Goal: Task Accomplishment & Management: Use online tool/utility

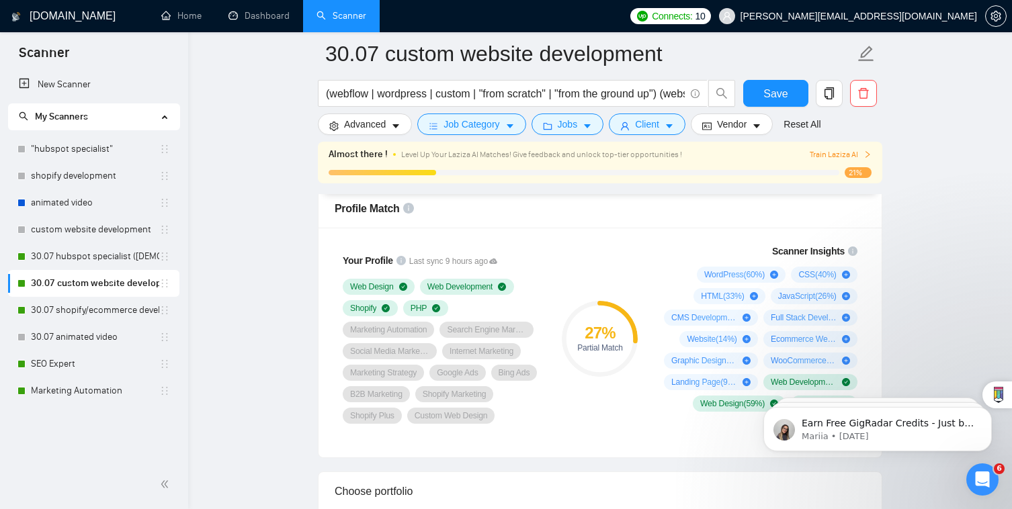
scroll to position [912, 0]
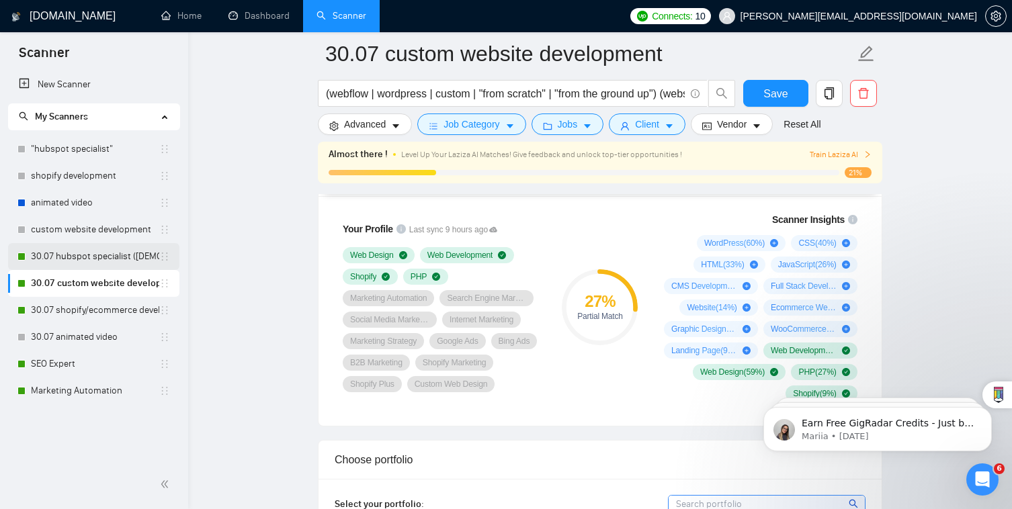
click at [126, 247] on link "30.07 hubspot specialist ([DEMOGRAPHIC_DATA] - not for residents)" at bounding box center [95, 256] width 128 height 27
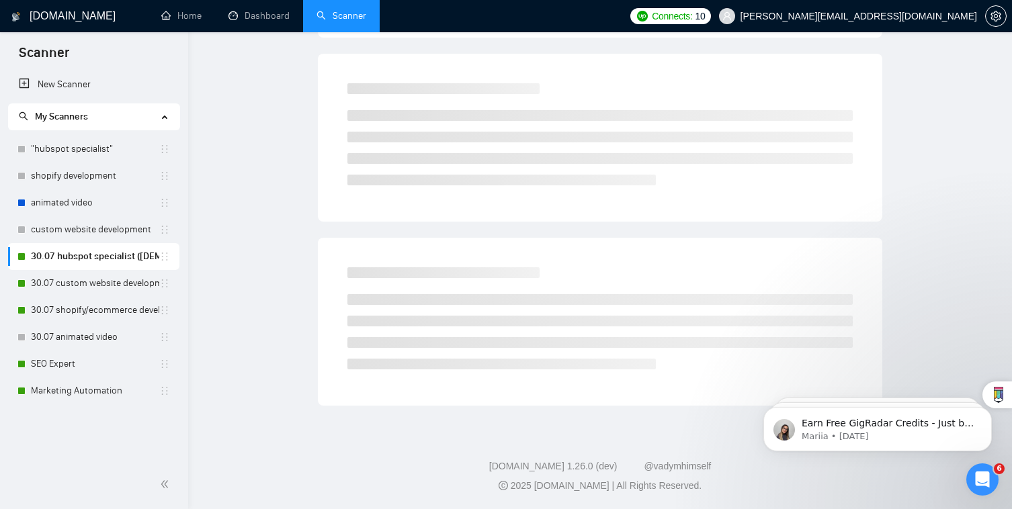
scroll to position [23, 0]
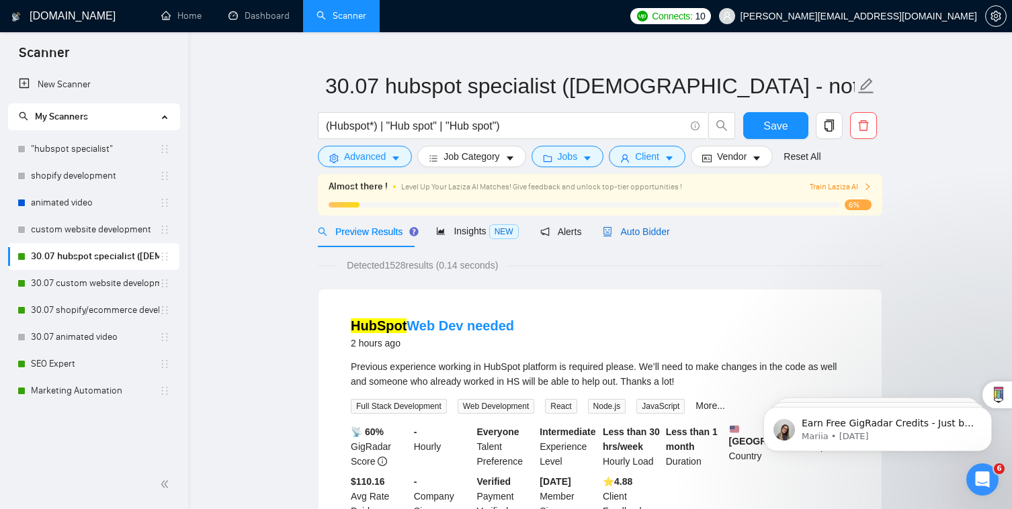
click at [655, 230] on span "Auto Bidder" at bounding box center [636, 231] width 67 height 11
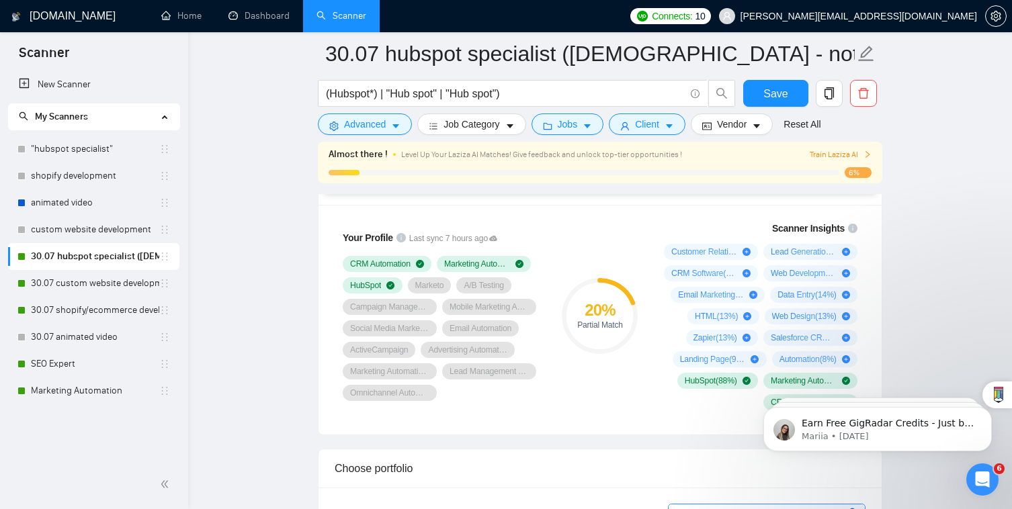
scroll to position [910, 0]
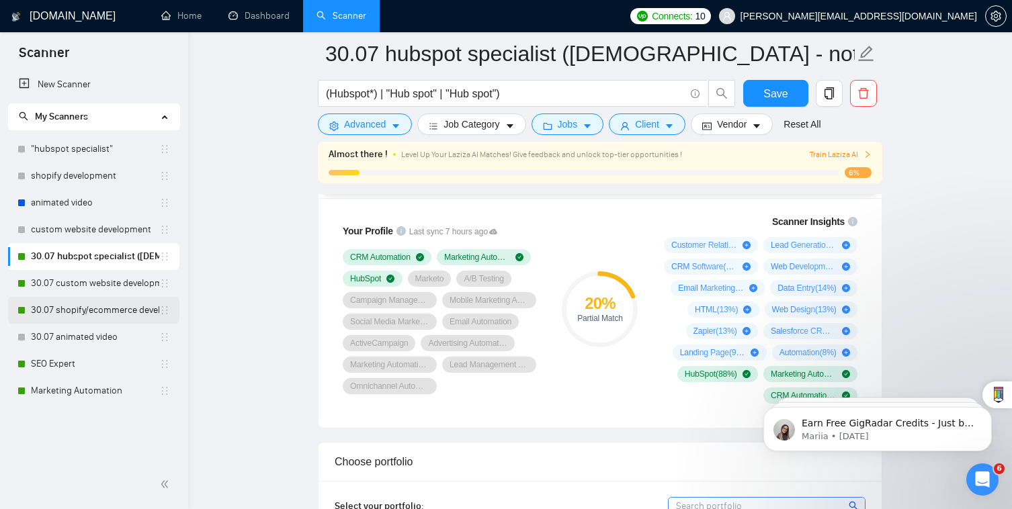
click at [112, 313] on link "30.07 shopify/ecommerce development (worldwide)" at bounding box center [95, 310] width 128 height 27
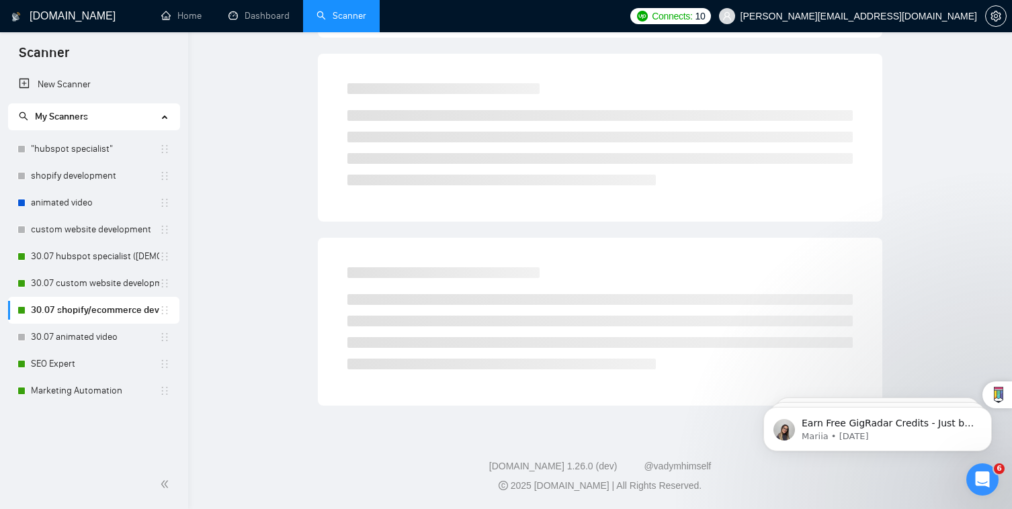
scroll to position [23, 0]
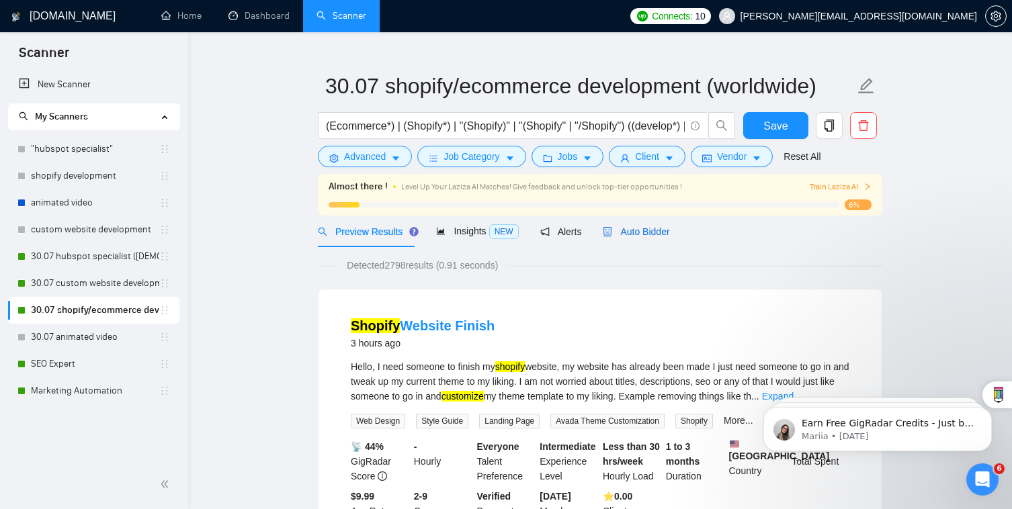
click at [647, 224] on div "Auto Bidder" at bounding box center [636, 231] width 67 height 15
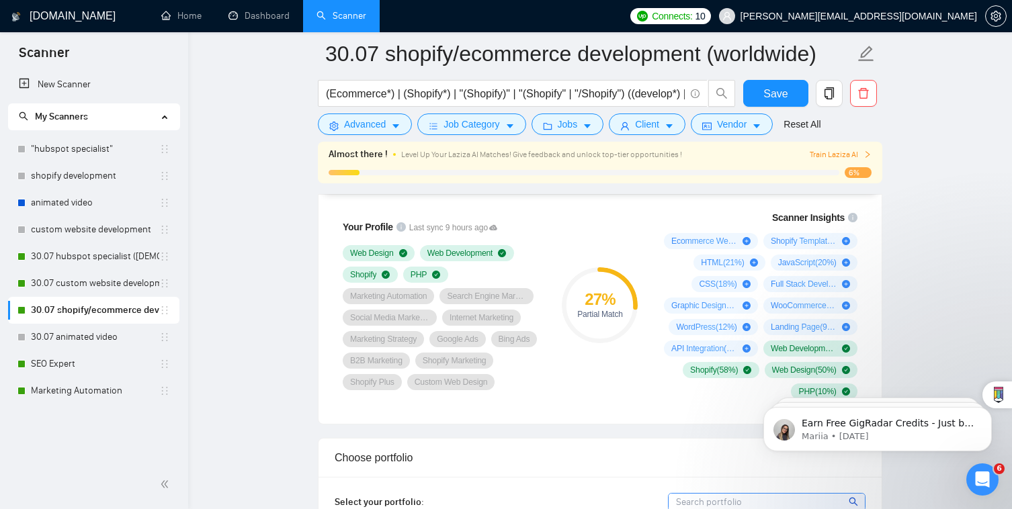
scroll to position [845, 0]
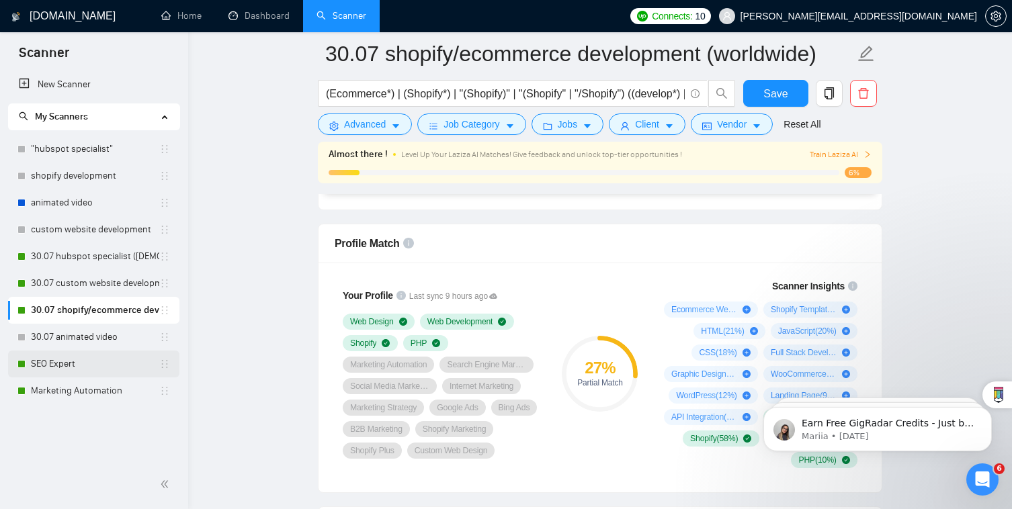
click at [122, 371] on link "SEO Expert" at bounding box center [95, 364] width 128 height 27
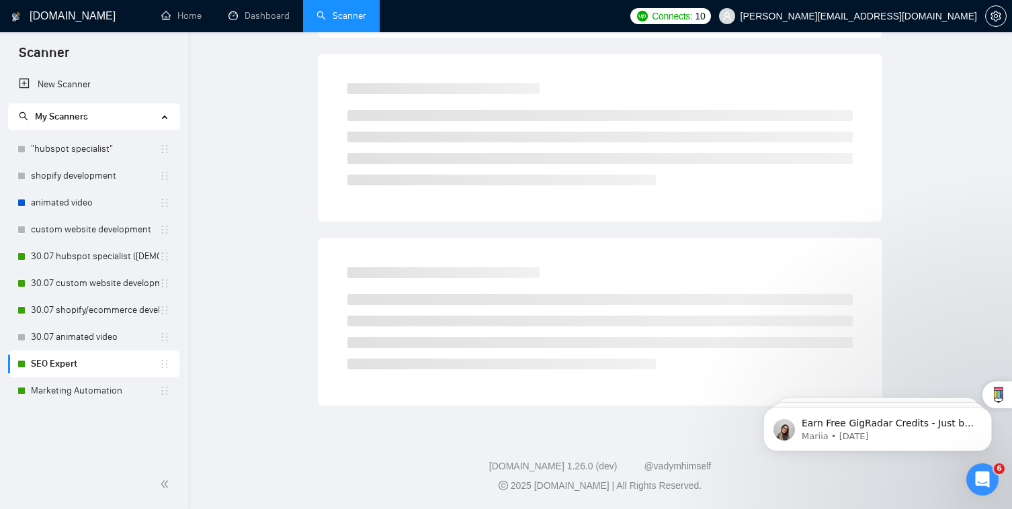
scroll to position [23, 0]
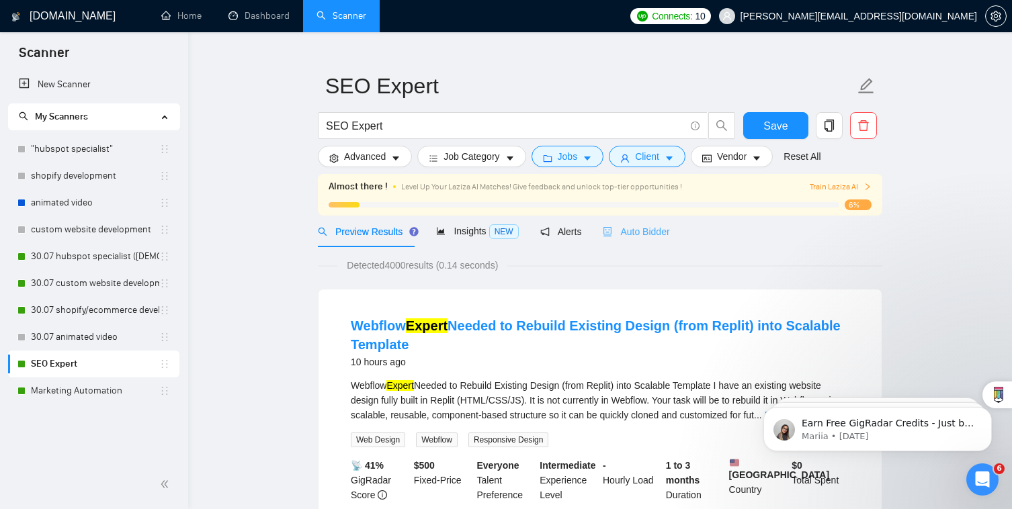
click at [636, 222] on div "Auto Bidder" at bounding box center [636, 232] width 67 height 32
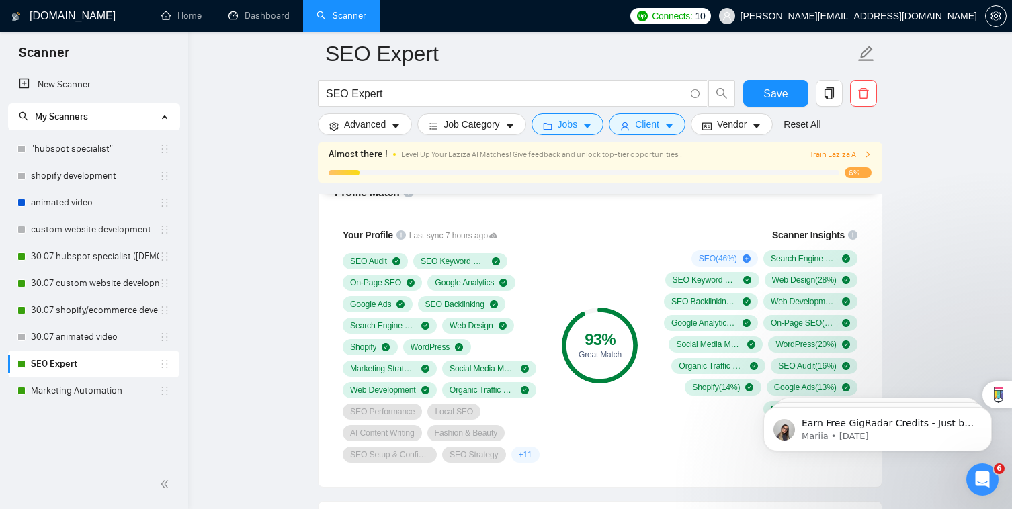
scroll to position [875, 0]
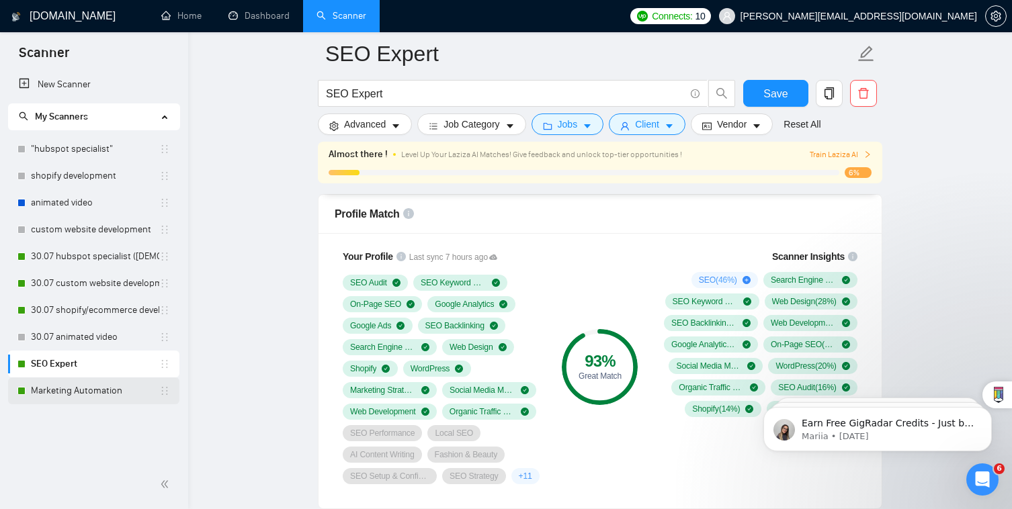
click at [104, 396] on link "Marketing Automation" at bounding box center [95, 391] width 128 height 27
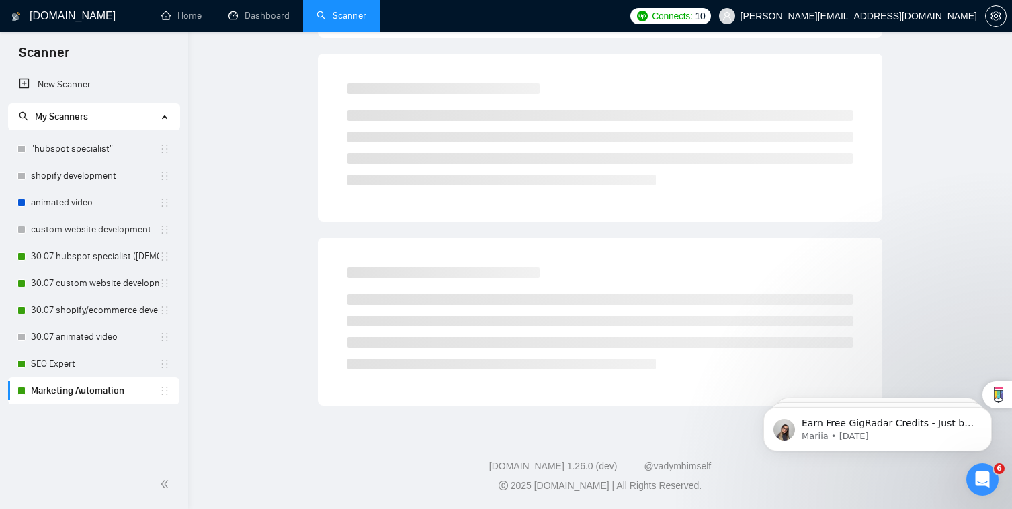
scroll to position [23, 0]
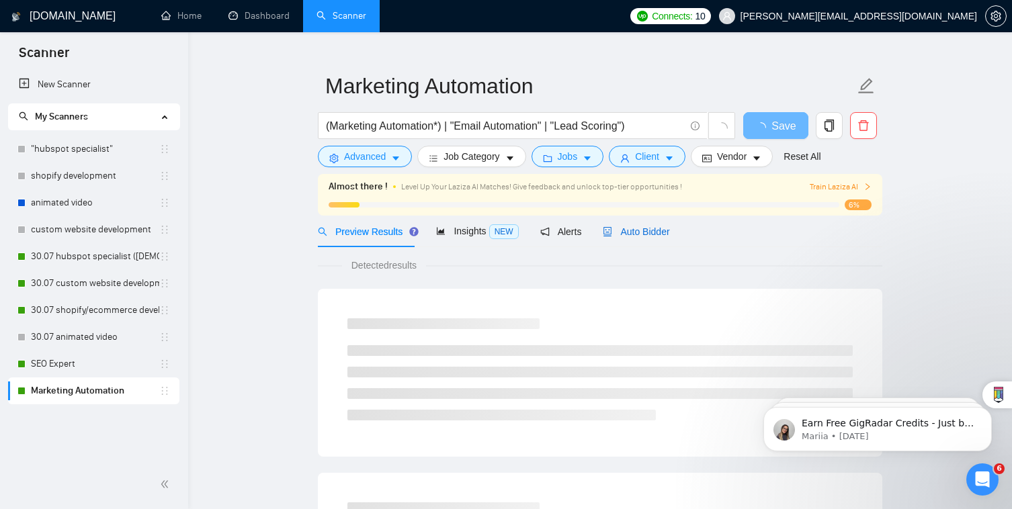
click at [656, 235] on span "Auto Bidder" at bounding box center [636, 231] width 67 height 11
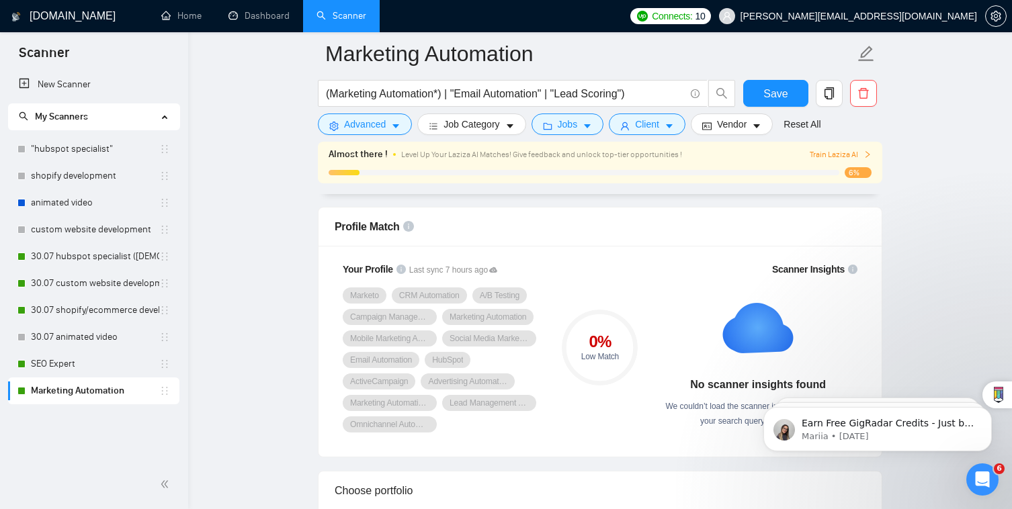
scroll to position [842, 0]
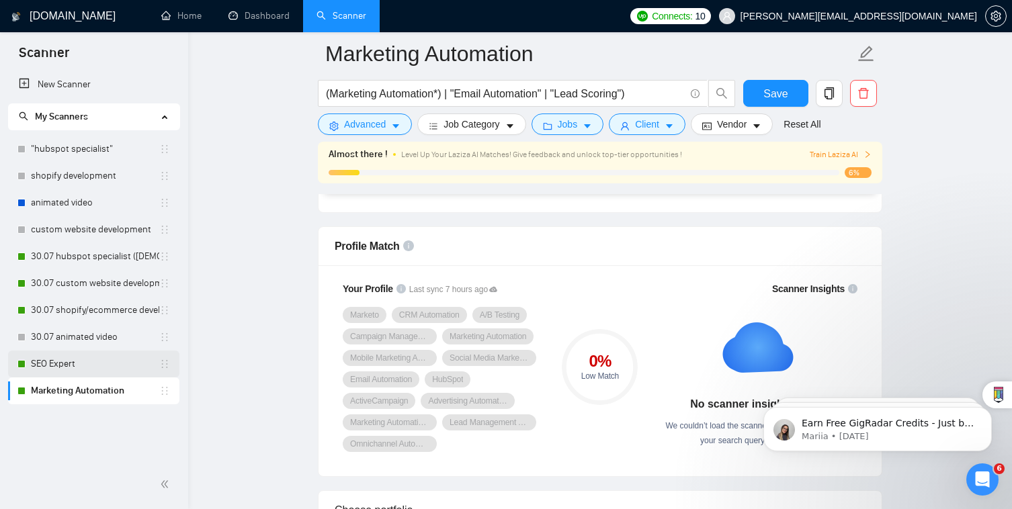
click at [130, 369] on link "SEO Expert" at bounding box center [95, 364] width 128 height 27
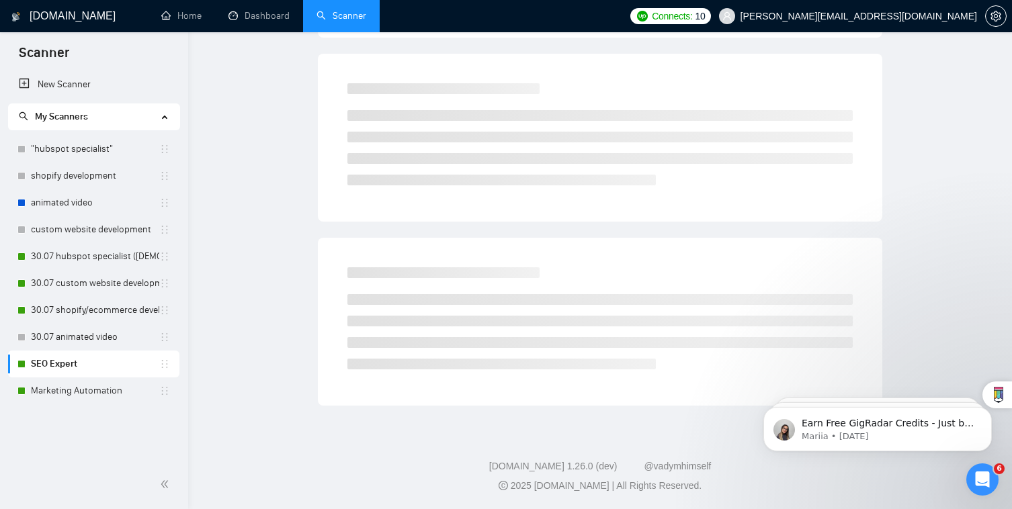
scroll to position [23, 0]
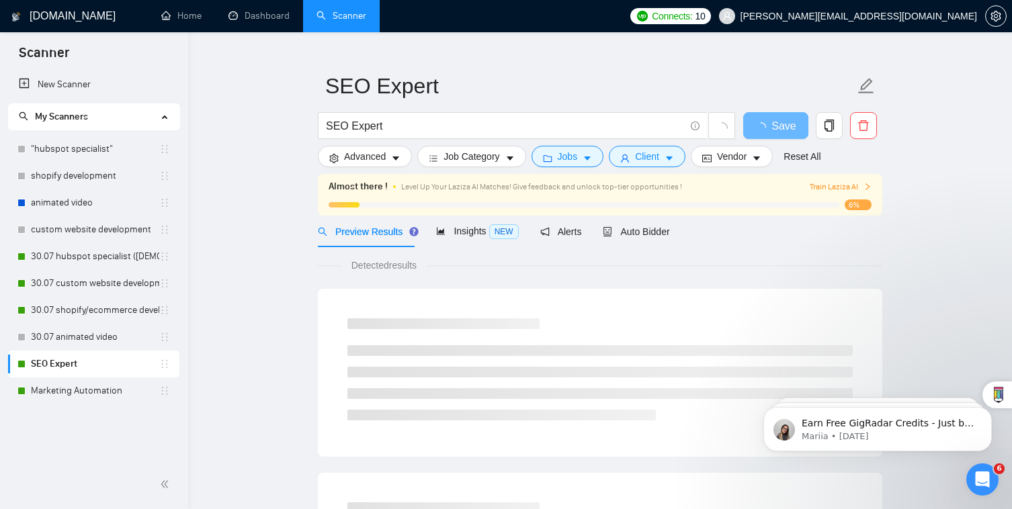
click at [130, 369] on link "SEO Expert" at bounding box center [95, 364] width 128 height 27
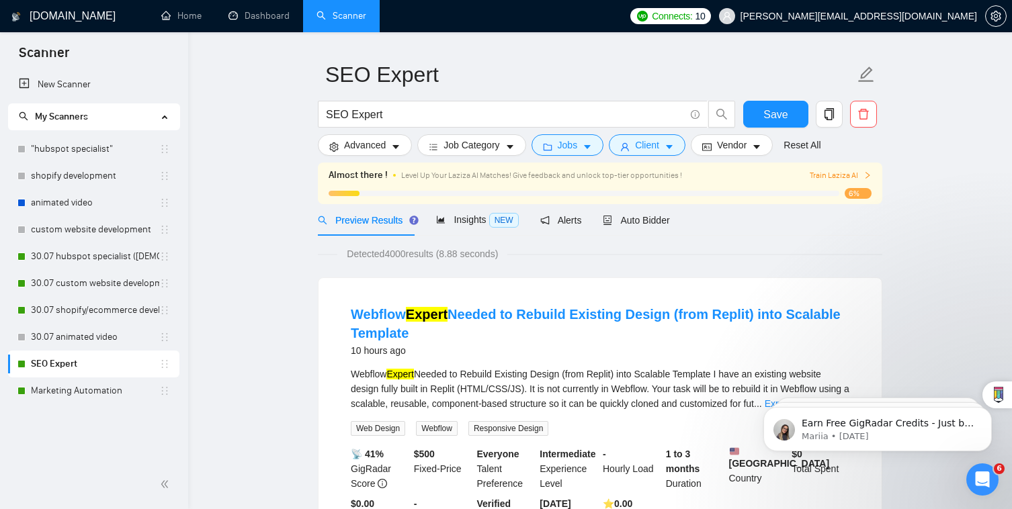
scroll to position [39, 0]
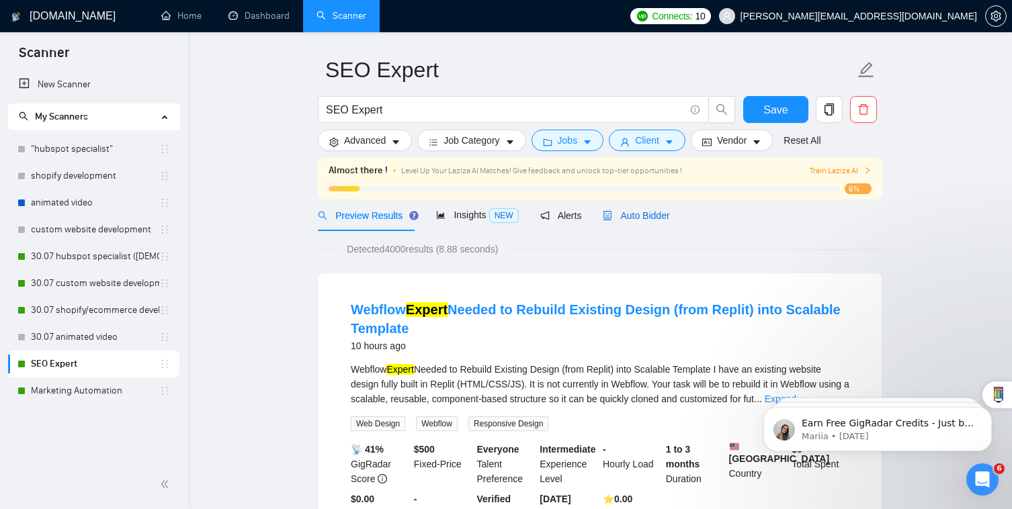
click at [650, 211] on span "Auto Bidder" at bounding box center [636, 215] width 67 height 11
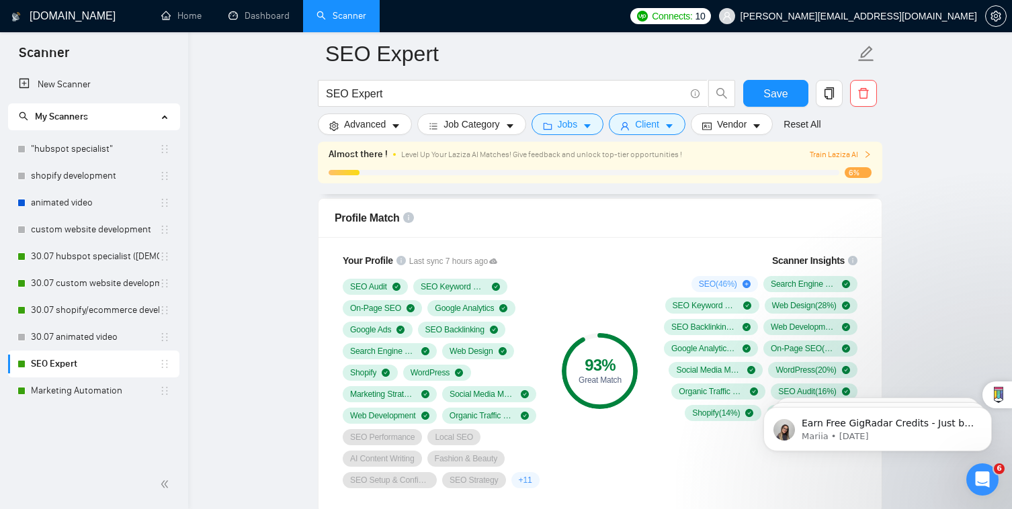
scroll to position [877, 0]
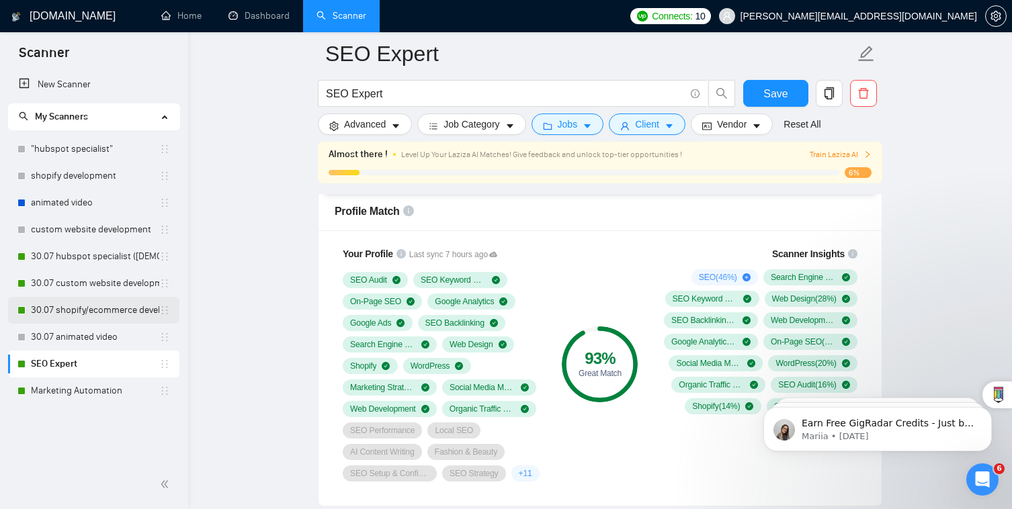
click at [114, 309] on link "30.07 shopify/ecommerce development (worldwide)" at bounding box center [95, 310] width 128 height 27
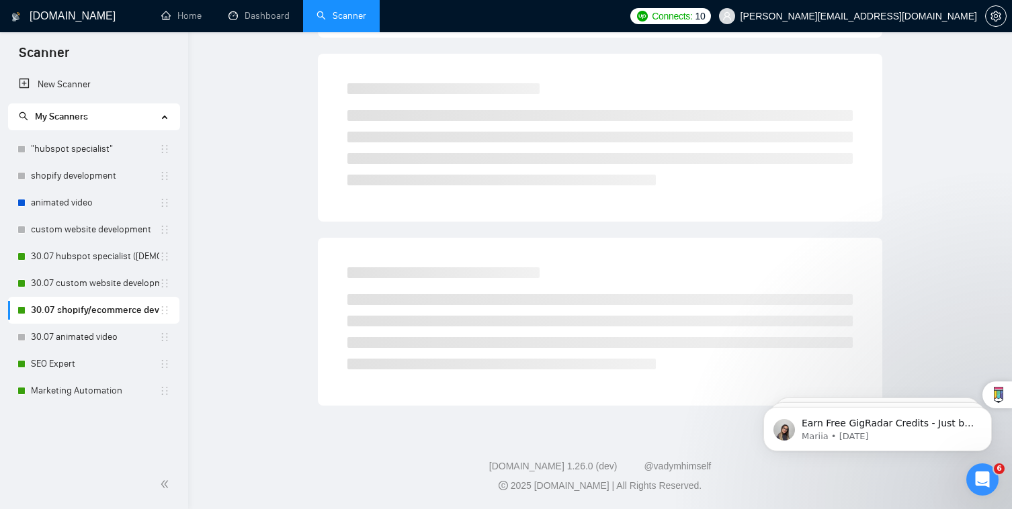
scroll to position [23, 0]
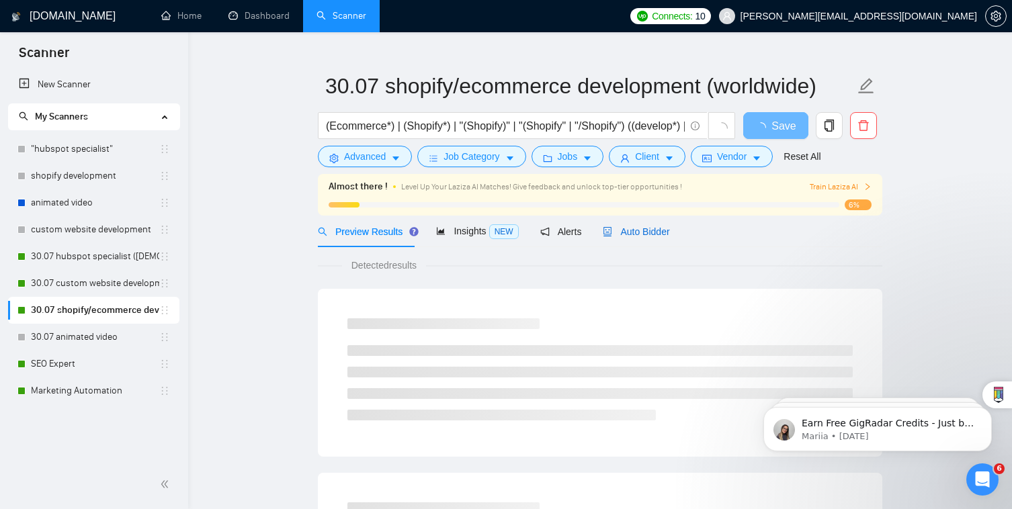
click at [639, 230] on span "Auto Bidder" at bounding box center [636, 231] width 67 height 11
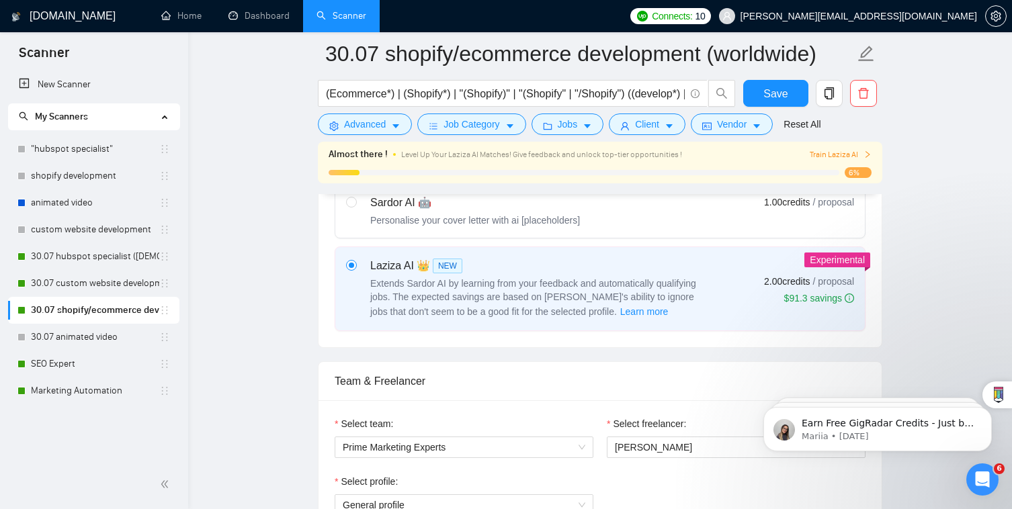
scroll to position [521, 0]
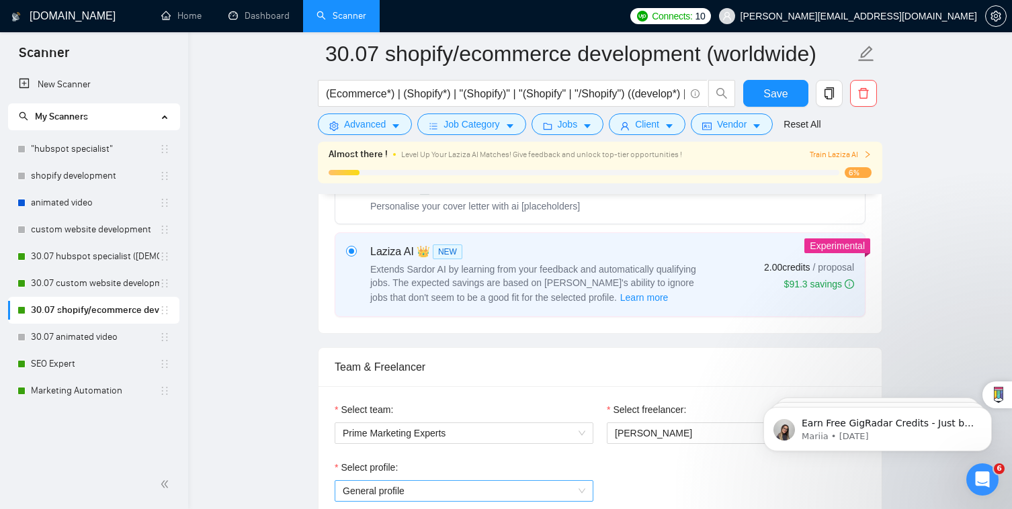
click at [493, 481] on span "General profile" at bounding box center [464, 491] width 242 height 20
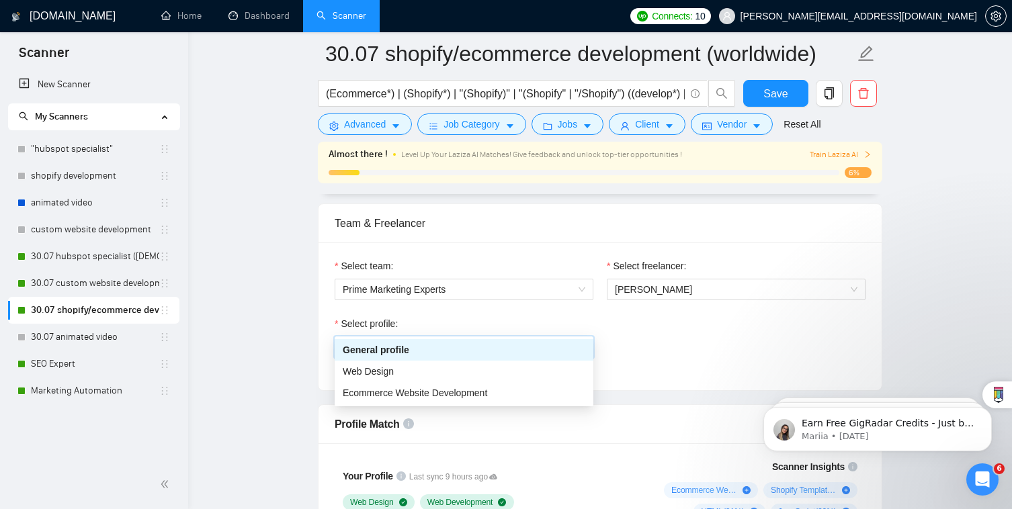
scroll to position [750, 0]
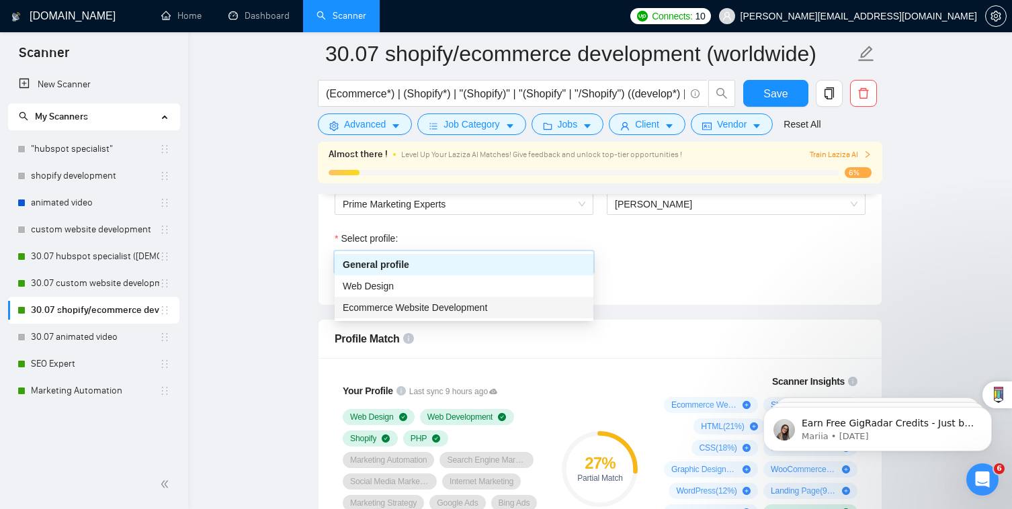
click at [492, 309] on div "Ecommerce Website Development" at bounding box center [464, 307] width 242 height 15
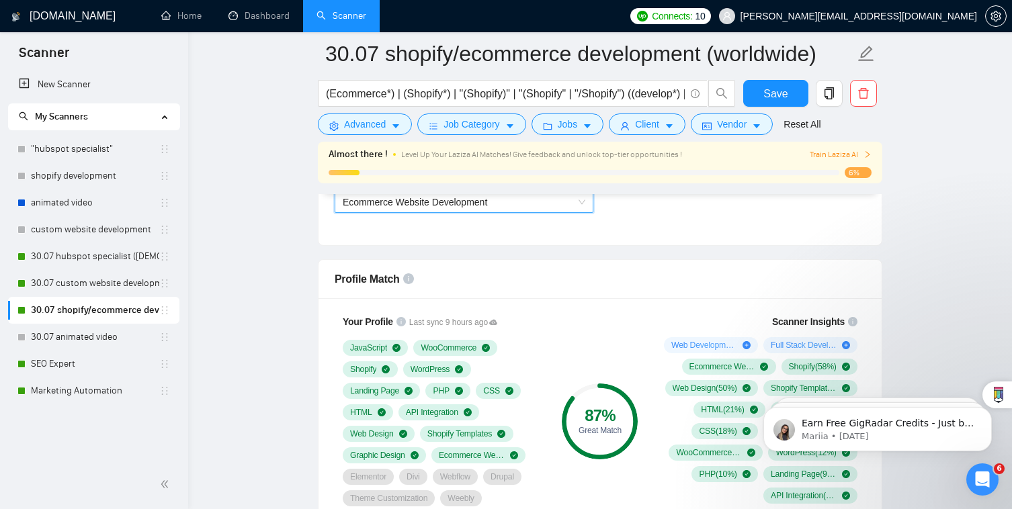
scroll to position [811, 0]
click at [776, 100] on span "Save" at bounding box center [775, 93] width 24 height 17
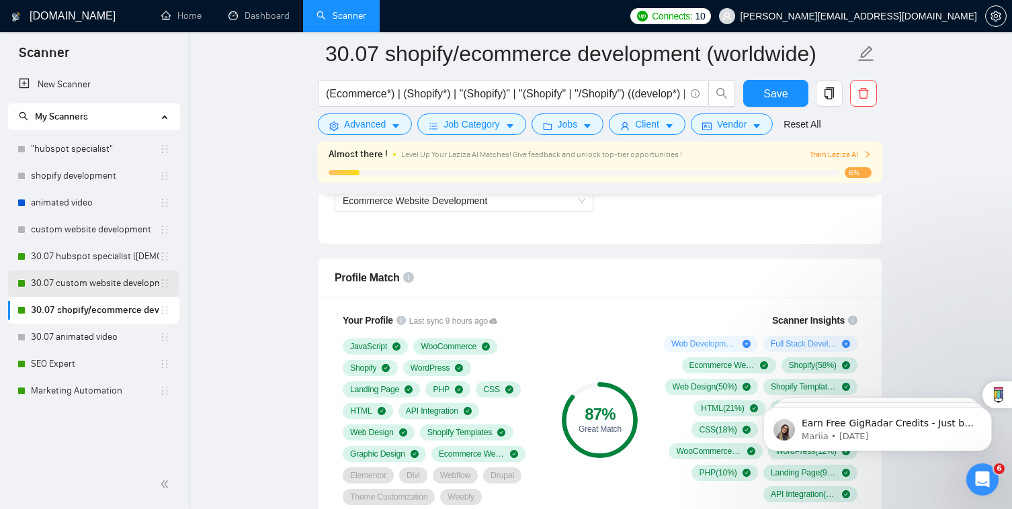
click at [131, 282] on link "30.07 custom website development" at bounding box center [95, 283] width 128 height 27
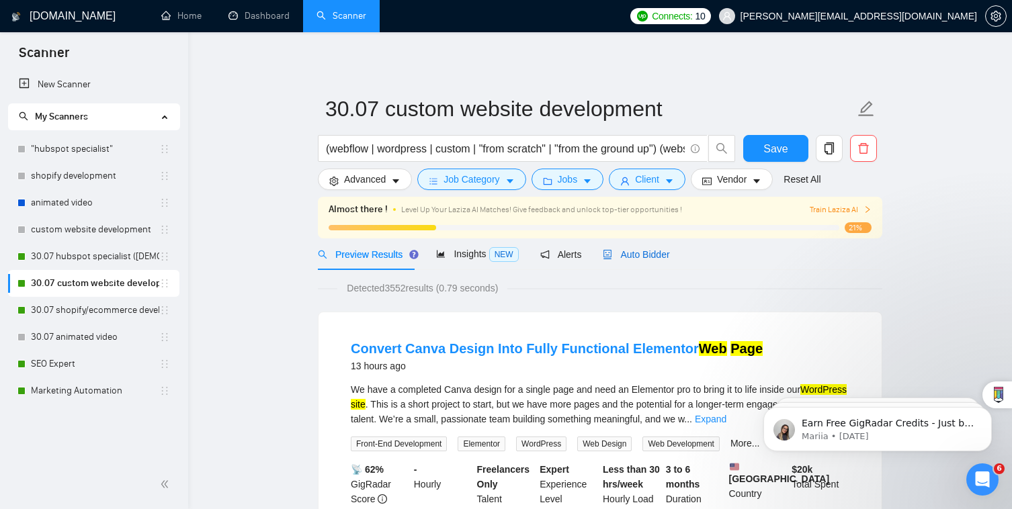
click at [644, 261] on div "Auto Bidder" at bounding box center [636, 254] width 67 height 15
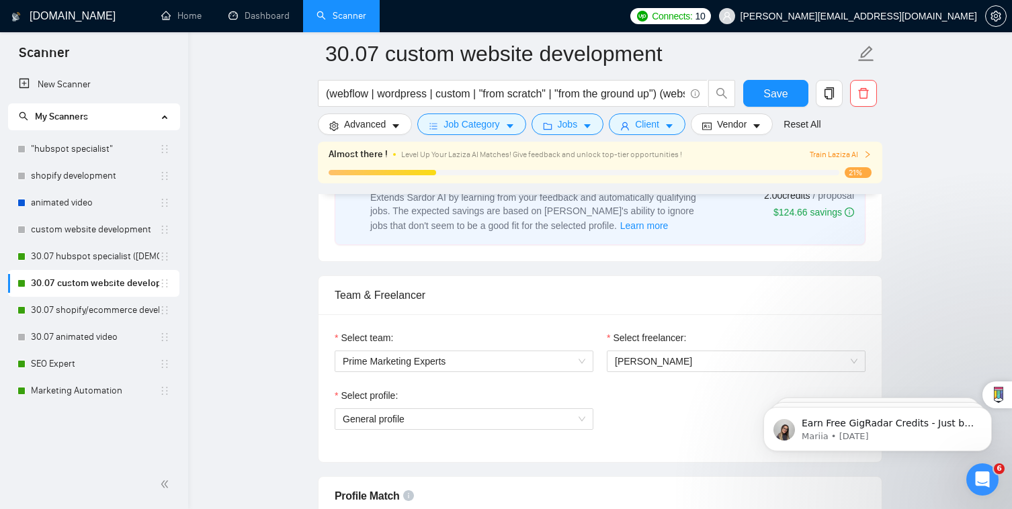
scroll to position [566, 0]
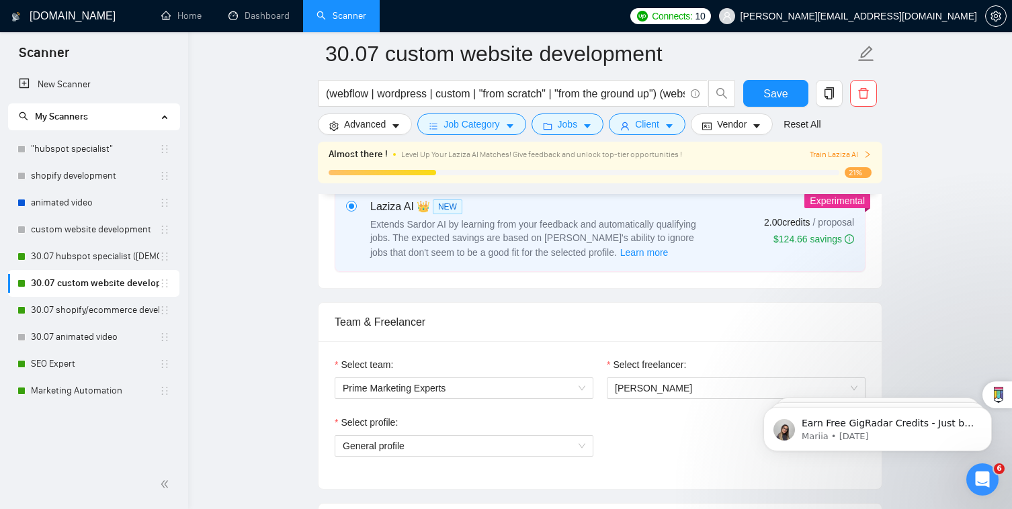
click at [539, 415] on div "Select profile:" at bounding box center [464, 425] width 259 height 20
click at [539, 436] on span "General profile" at bounding box center [464, 446] width 242 height 20
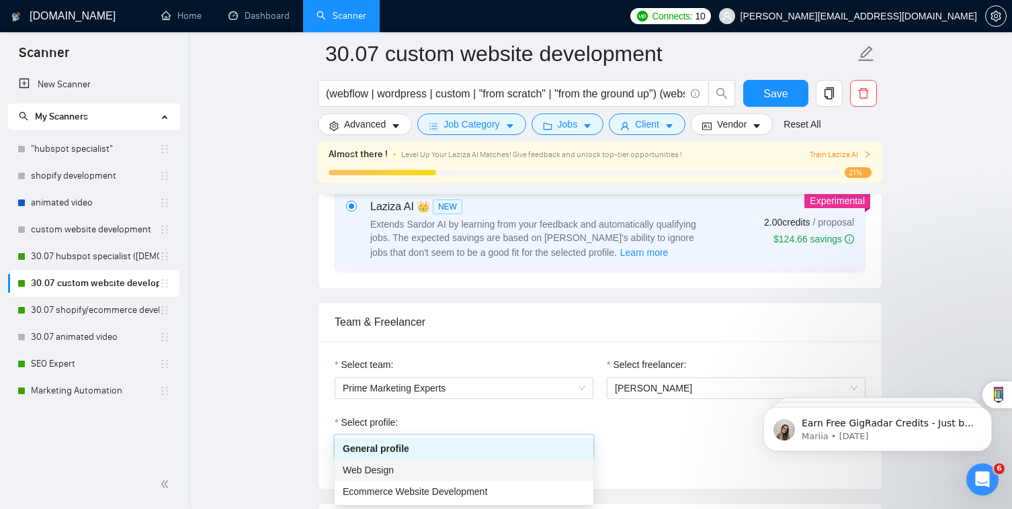
click at [531, 475] on div "Web Design" at bounding box center [464, 470] width 242 height 15
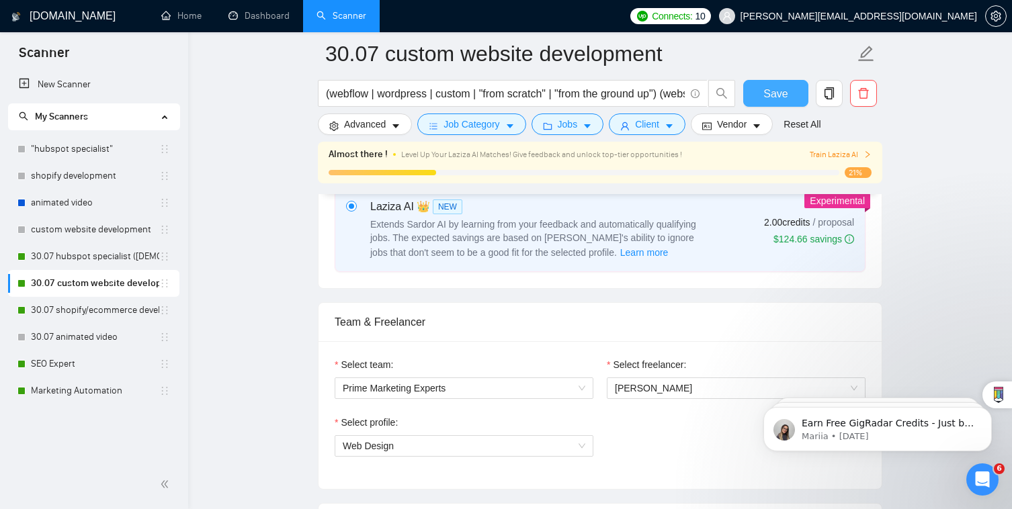
click at [771, 85] on span "Save" at bounding box center [775, 93] width 24 height 17
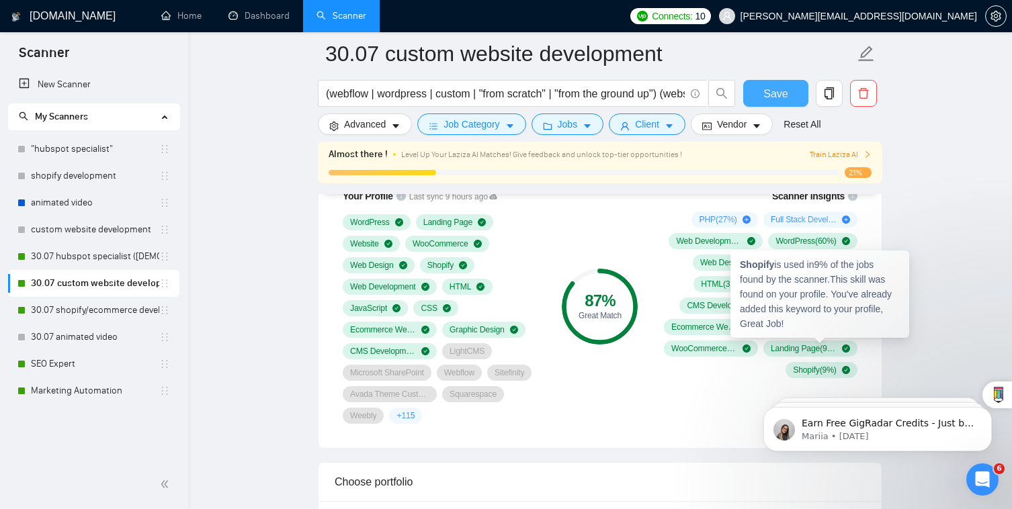
scroll to position [893, 0]
